Goal: Task Accomplishment & Management: Manage account settings

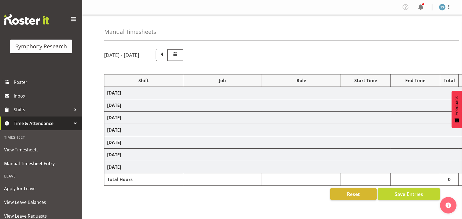
select select "26078"
select select "10732"
select select "47"
select select "26078"
select select "10732"
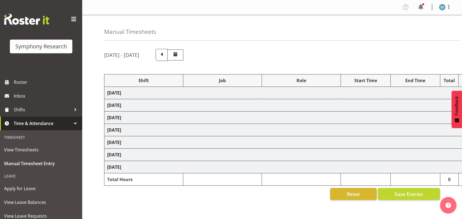
select select "47"
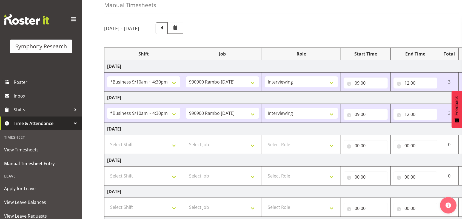
scroll to position [36, 0]
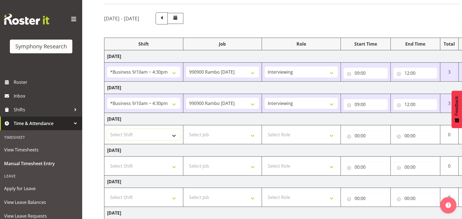
click at [175, 135] on select "Select Shift !!Weekend Residential (Roster IT Shift Label) *Business 9/10am ~ 4…" at bounding box center [143, 134] width 73 height 11
select select "26078"
click at [107, 129] on select "Select Shift !!Weekend Residential (Roster IT Shift Label) *Business 9/10am ~ 4…" at bounding box center [143, 134] width 73 height 11
click at [253, 135] on select "Select Job 550060 IF Admin 553492 World Poll Aus Wave 2 Main 2025 553493 World …" at bounding box center [222, 134] width 73 height 11
select select "10732"
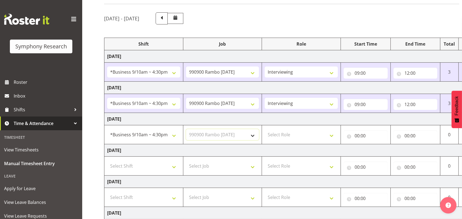
click at [186, 129] on select "Select Job 550060 IF Admin 553492 World Poll Aus Wave 2 Main 2025 553493 World …" at bounding box center [222, 134] width 73 height 11
click at [332, 134] on select "Select Role Briefing Interviewing" at bounding box center [301, 134] width 73 height 11
select select "47"
click at [265, 129] on select "Select Role Briefing Interviewing" at bounding box center [301, 134] width 73 height 11
click at [358, 135] on input "00:00" at bounding box center [366, 135] width 44 height 11
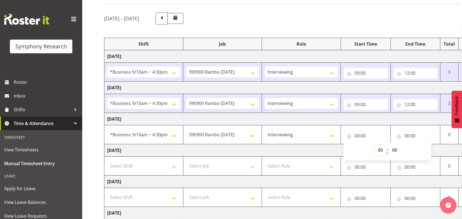
click at [383, 148] on select "00 01 02 03 04 05 06 07 08 09 10 11 12 13 14 15 16 17 18 19 20 21 22 23" at bounding box center [381, 149] width 12 height 11
select select "9"
click at [375, 144] on select "00 01 02 03 04 05 06 07 08 09 10 11 12 13 14 15 16 17 18 19 20 21 22 23" at bounding box center [381, 149] width 12 height 11
type input "09:00"
click at [408, 134] on input "00:00" at bounding box center [416, 135] width 44 height 11
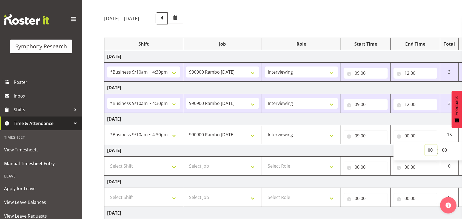
click at [431, 149] on select "00 01 02 03 04 05 06 07 08 09 10 11 12 13 14 15 16 17 18 19 20 21 22 23" at bounding box center [431, 149] width 12 height 11
select select "12"
click at [425, 144] on select "00 01 02 03 04 05 06 07 08 09 10 11 12 13 14 15 16 17 18 19 20 21 22 23" at bounding box center [431, 149] width 12 height 11
type input "12:00"
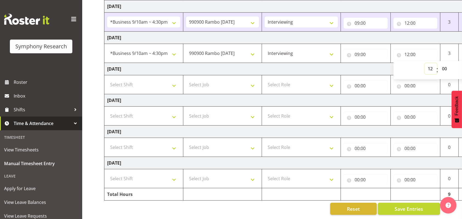
scroll to position [123, 0]
click at [410, 205] on span "Save Entries" at bounding box center [409, 208] width 29 height 7
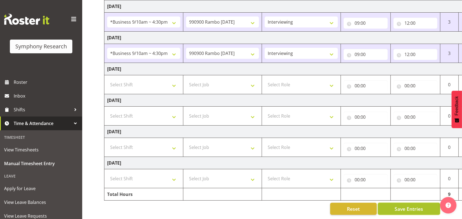
click at [406, 205] on span "Save Entries" at bounding box center [409, 208] width 29 height 7
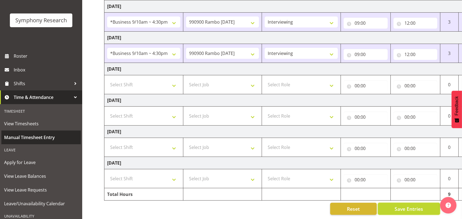
scroll to position [71, 0]
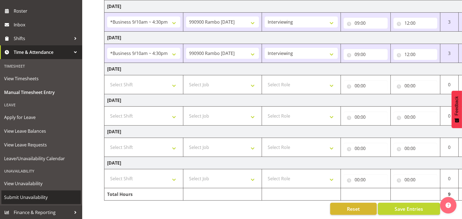
click at [23, 195] on span "Submit Unavailability" at bounding box center [41, 197] width 74 height 8
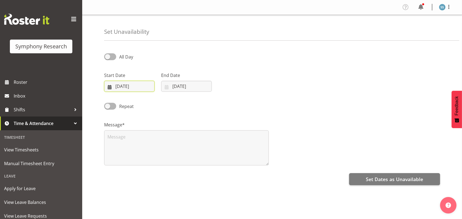
click at [134, 83] on input "08/10/2025" at bounding box center [129, 86] width 50 height 11
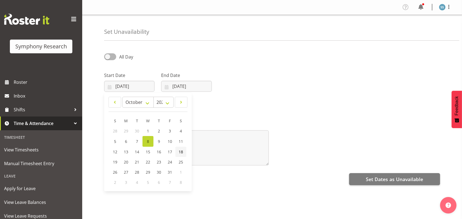
click at [183, 151] on span "18" at bounding box center [181, 151] width 4 height 5
type input "18/10/2025"
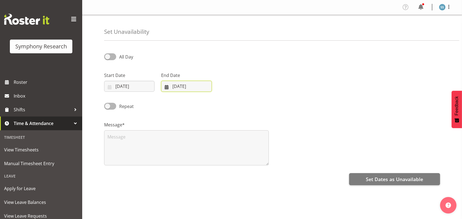
click at [188, 84] on input "08/10/2025" at bounding box center [186, 86] width 50 height 11
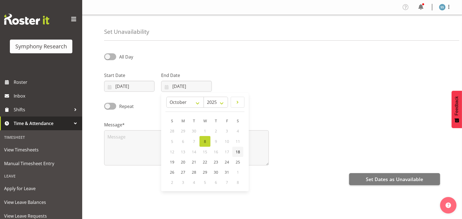
click at [239, 151] on span "18" at bounding box center [238, 151] width 4 height 5
type input "18/10/2025"
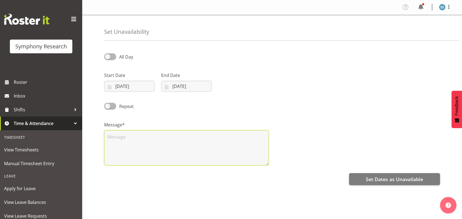
click at [185, 144] on textarea at bounding box center [186, 147] width 165 height 35
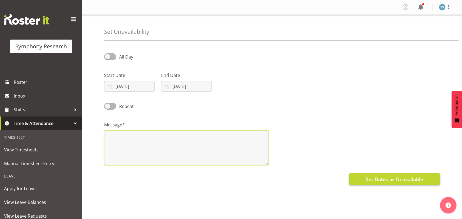
type textarea "."
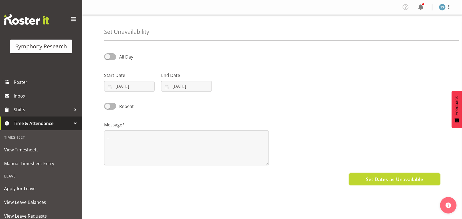
click at [379, 173] on button "Set Dates as Unavailable" at bounding box center [394, 179] width 91 height 12
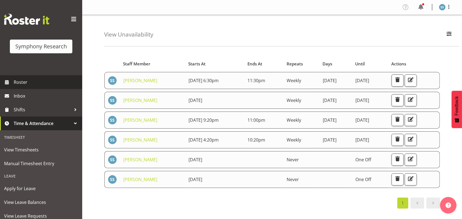
click at [21, 80] on span "Roster" at bounding box center [47, 82] width 66 height 8
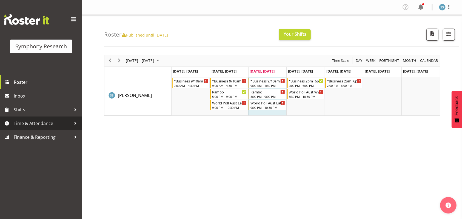
click at [31, 122] on span "Time & Attendance" at bounding box center [43, 123] width 58 height 8
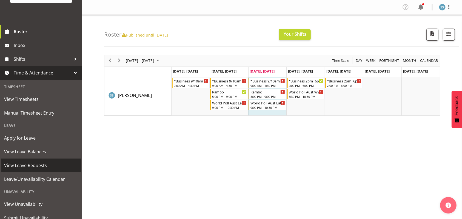
scroll to position [71, 0]
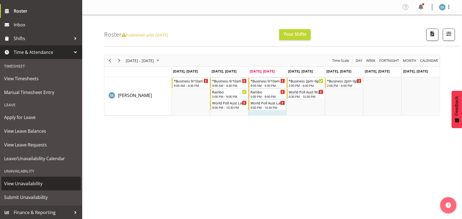
click at [20, 181] on span "View Unavailability" at bounding box center [41, 183] width 74 height 8
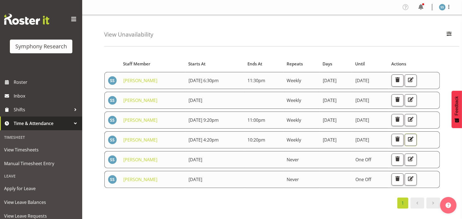
click at [415, 138] on span "button" at bounding box center [410, 138] width 7 height 7
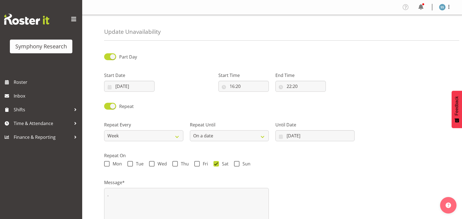
select select "date"
click at [232, 87] on input "16:20" at bounding box center [244, 86] width 50 height 11
click at [256, 100] on select "00 01 02 03 04 05 06 07 08 09 10 11 12 13 14 15 16 17 18 19 20 21 22 23" at bounding box center [256, 100] width 12 height 11
select select "17"
click at [250, 95] on select "00 01 02 03 04 05 06 07 08 09 10 11 12 13 14 15 16 17 18 19 20 21 22 23" at bounding box center [256, 100] width 12 height 11
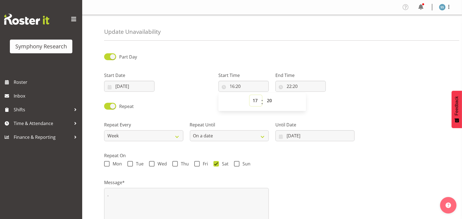
type input "17:20"
click at [271, 100] on select "00 01 02 03 04 05 06 07 08 09 10 11 12 13 14 15 16 17 18 19 20 21 22 23 24 25 2…" at bounding box center [270, 100] width 12 height 11
select select "30"
click at [264, 95] on select "00 01 02 03 04 05 06 07 08 09 10 11 12 13 14 15 16 17 18 19 20 21 22 23 24 25 2…" at bounding box center [270, 100] width 12 height 11
type input "17:30"
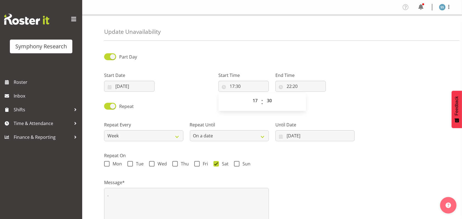
click at [257, 117] on div "Repeat Until Forever On a date" at bounding box center [230, 129] width 86 height 31
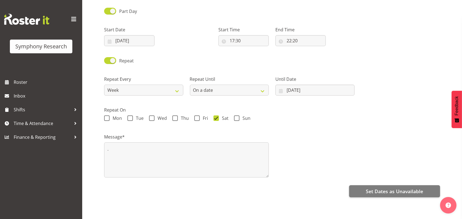
scroll to position [51, 0]
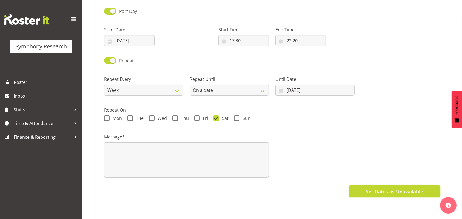
click at [373, 187] on span "Set Dates as Unavailable" at bounding box center [394, 190] width 57 height 7
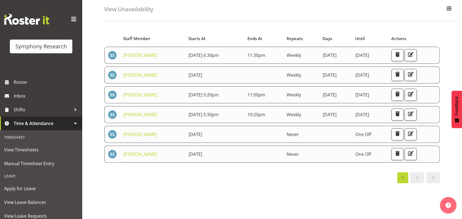
scroll to position [36, 0]
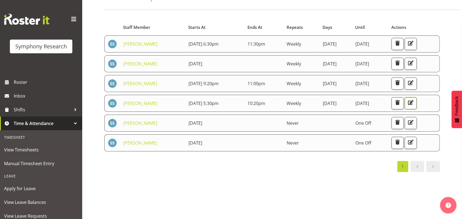
click at [415, 100] on span "button" at bounding box center [410, 102] width 7 height 7
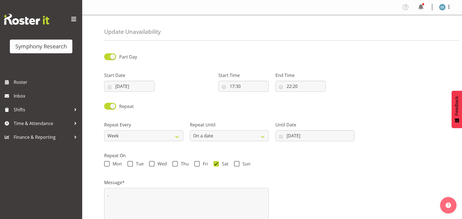
select select "date"
